Goal: Find specific page/section

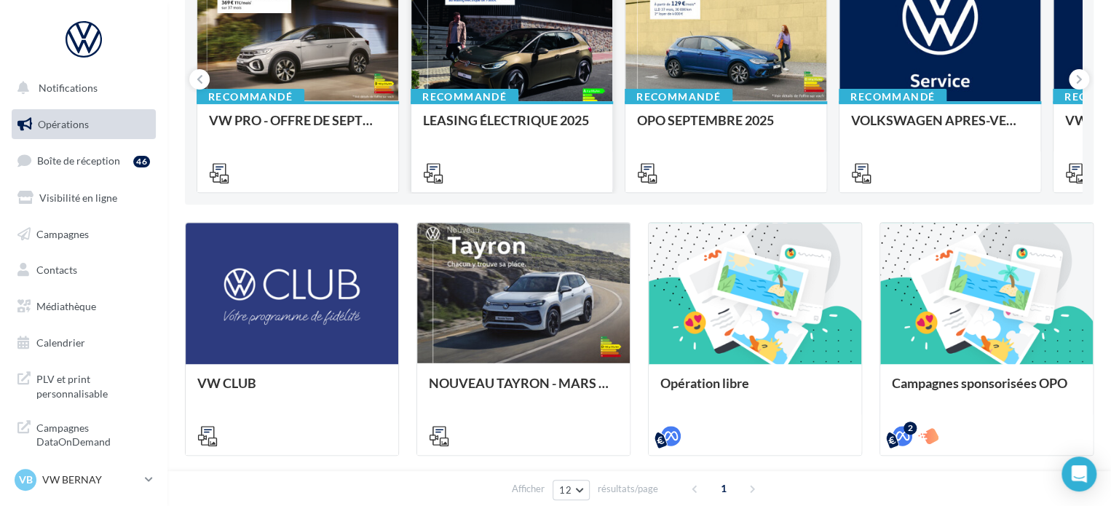
scroll to position [218, 0]
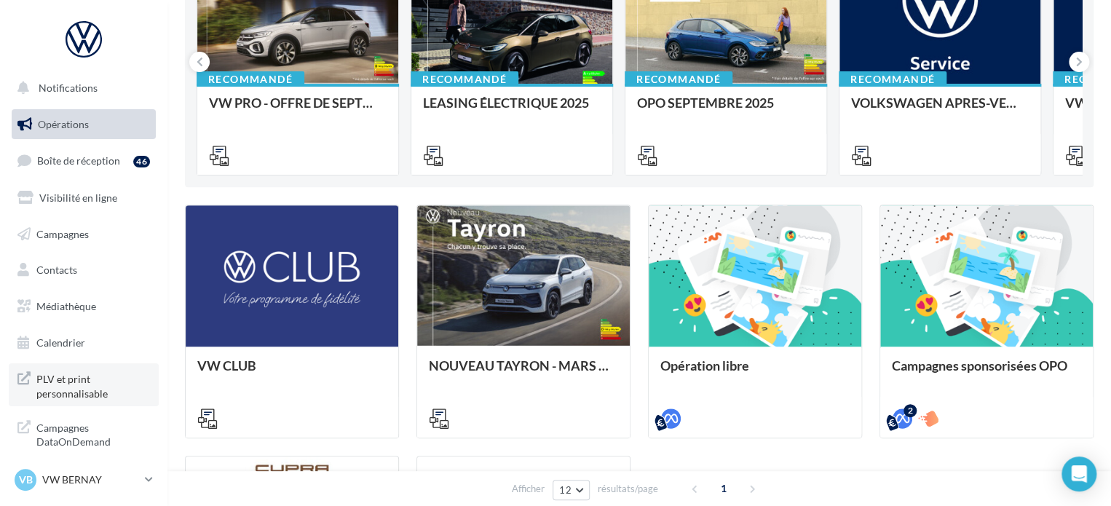
click at [126, 370] on span "PLV et print personnalisable" at bounding box center [93, 384] width 114 height 31
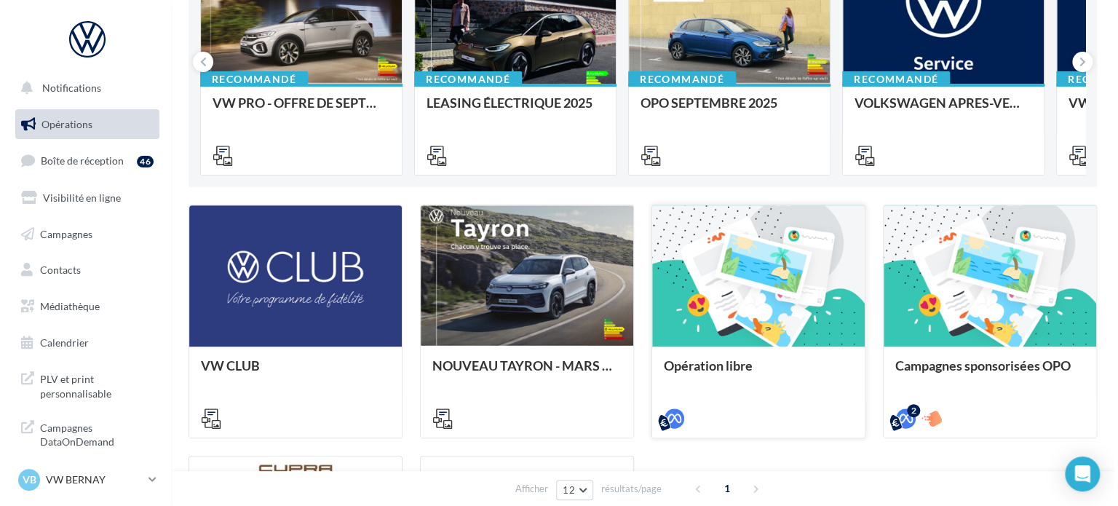
scroll to position [73, 0]
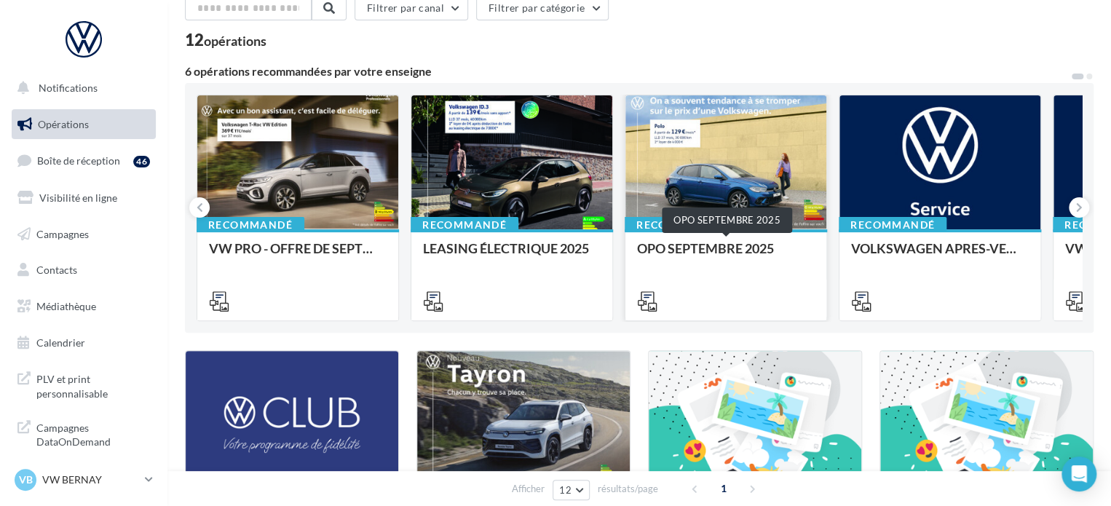
click at [783, 253] on div "OPO SEPTEMBRE 2025" at bounding box center [726, 255] width 178 height 29
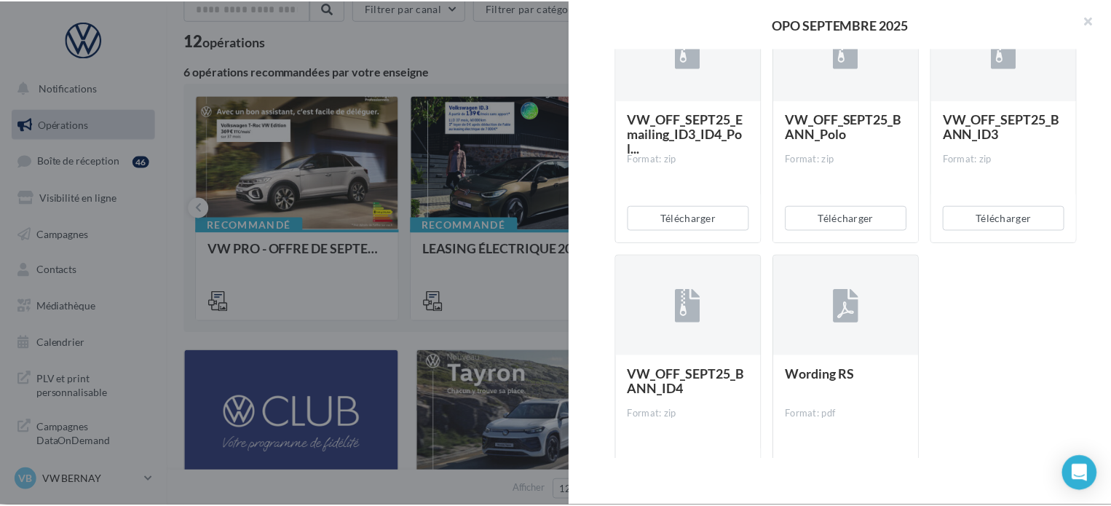
scroll to position [3174, 0]
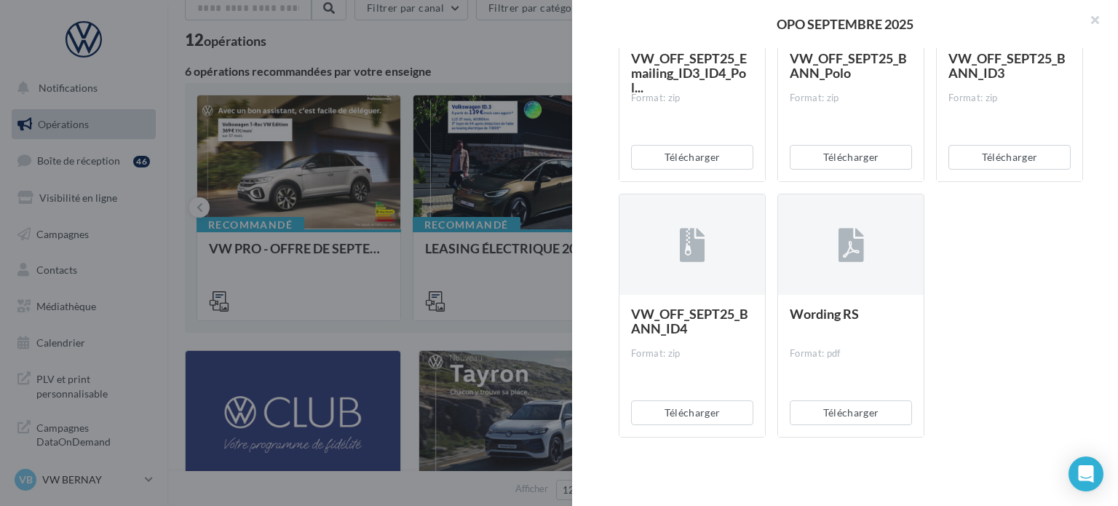
click at [463, 52] on div at bounding box center [559, 253] width 1118 height 506
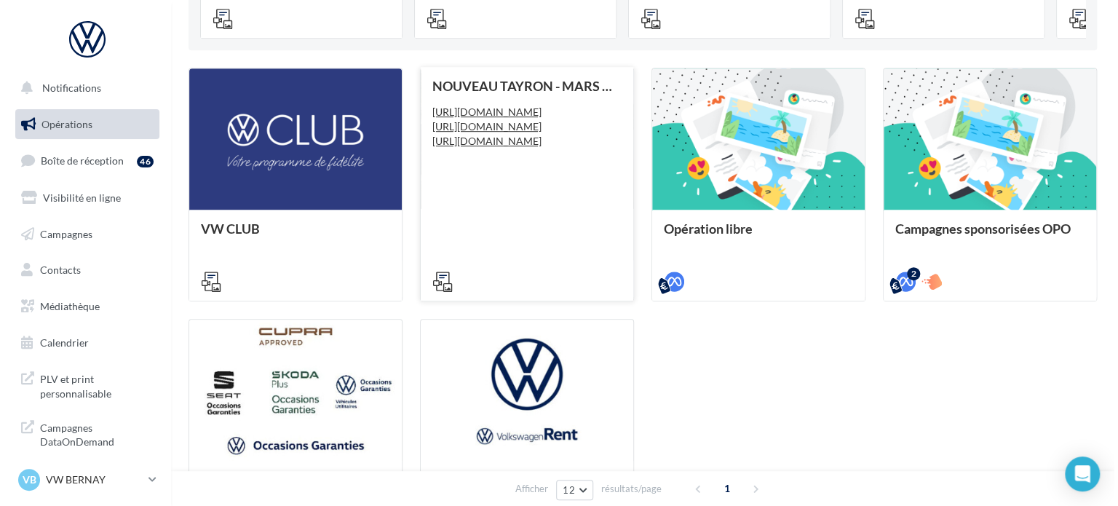
scroll to position [364, 0]
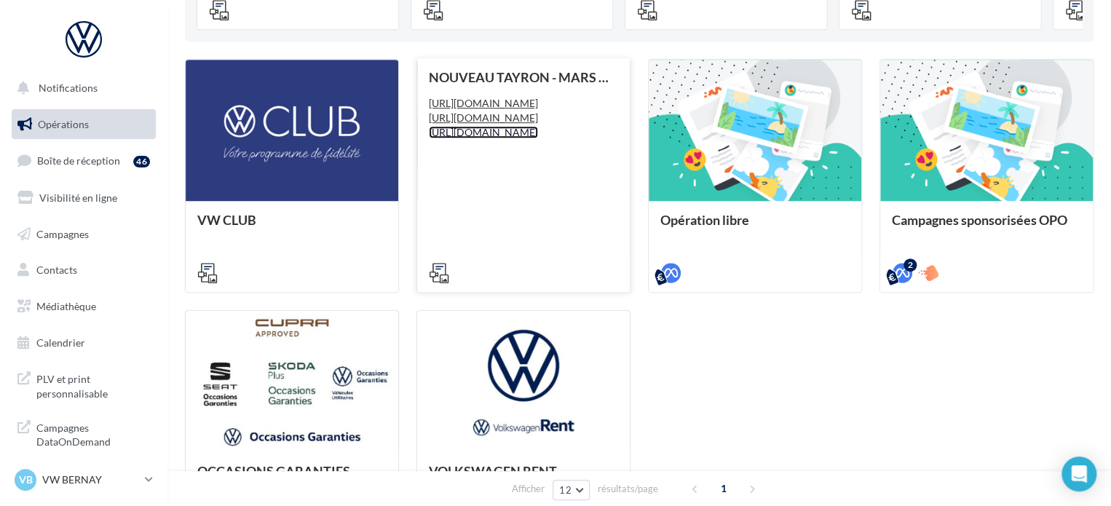
click at [531, 138] on link "[URL][DOMAIN_NAME]" at bounding box center [483, 132] width 109 height 12
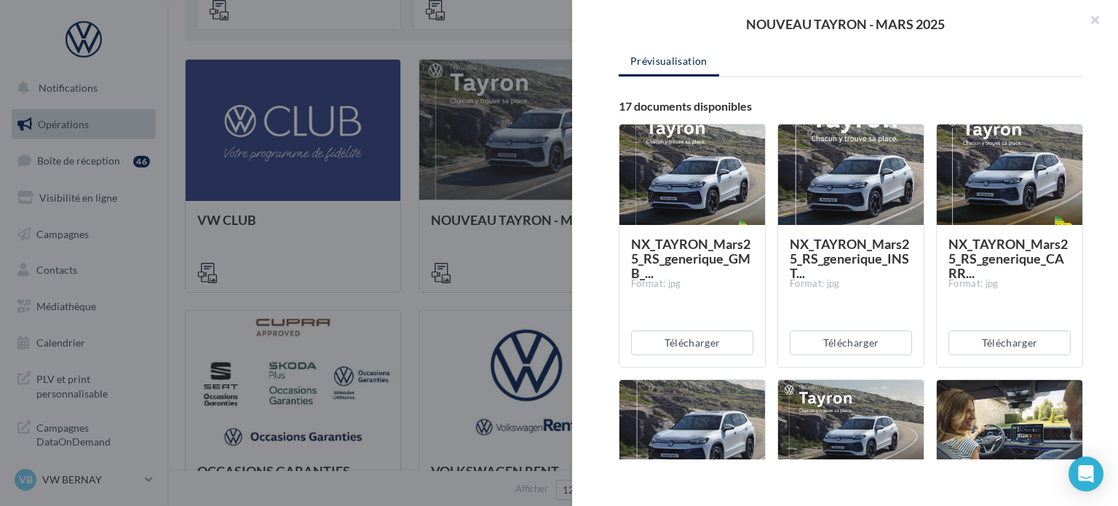
scroll to position [218, 0]
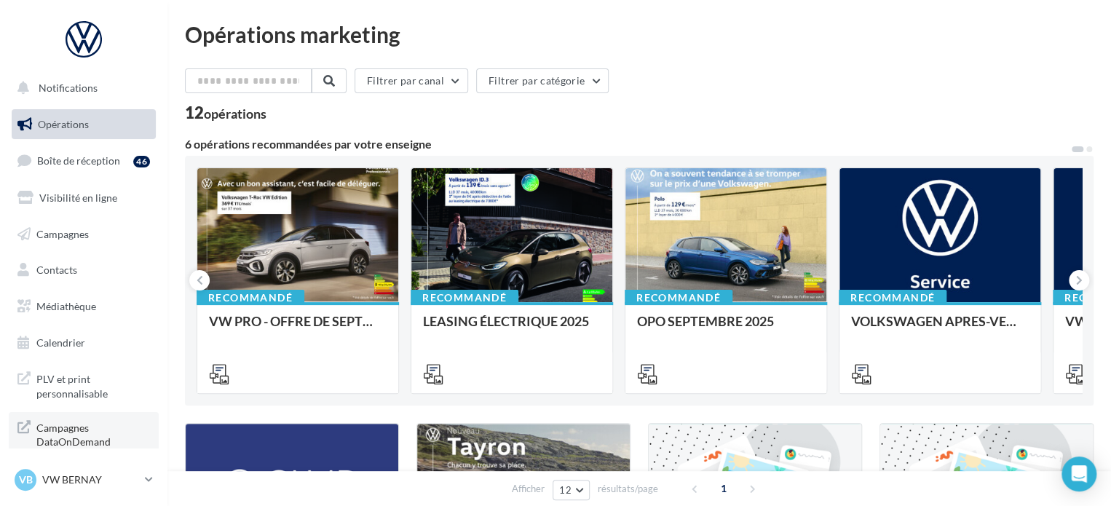
click at [44, 431] on span "Campagnes DataOnDemand" at bounding box center [93, 433] width 114 height 31
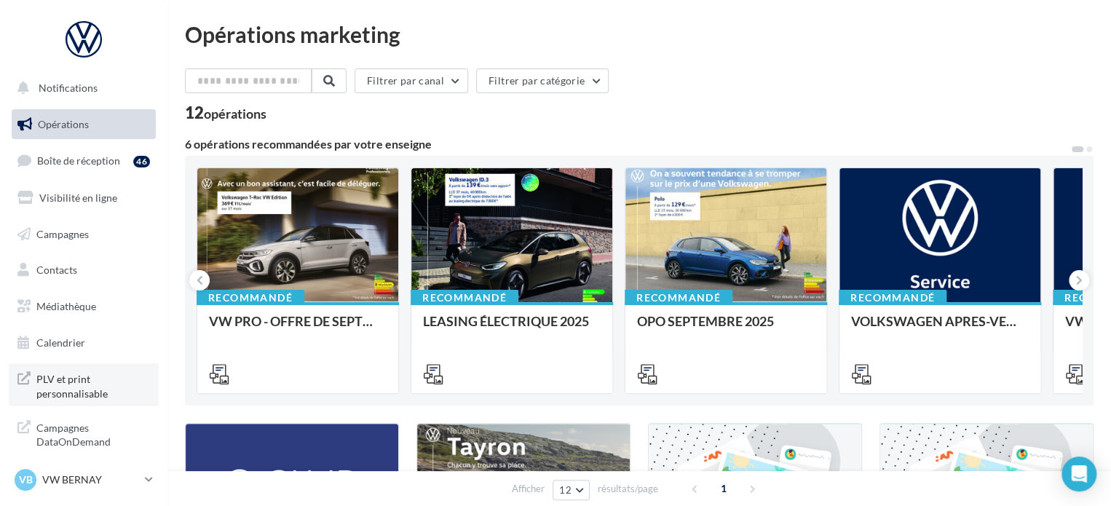
click at [66, 387] on span "PLV et print personnalisable" at bounding box center [93, 384] width 114 height 31
